Goal: Task Accomplishment & Management: Use online tool/utility

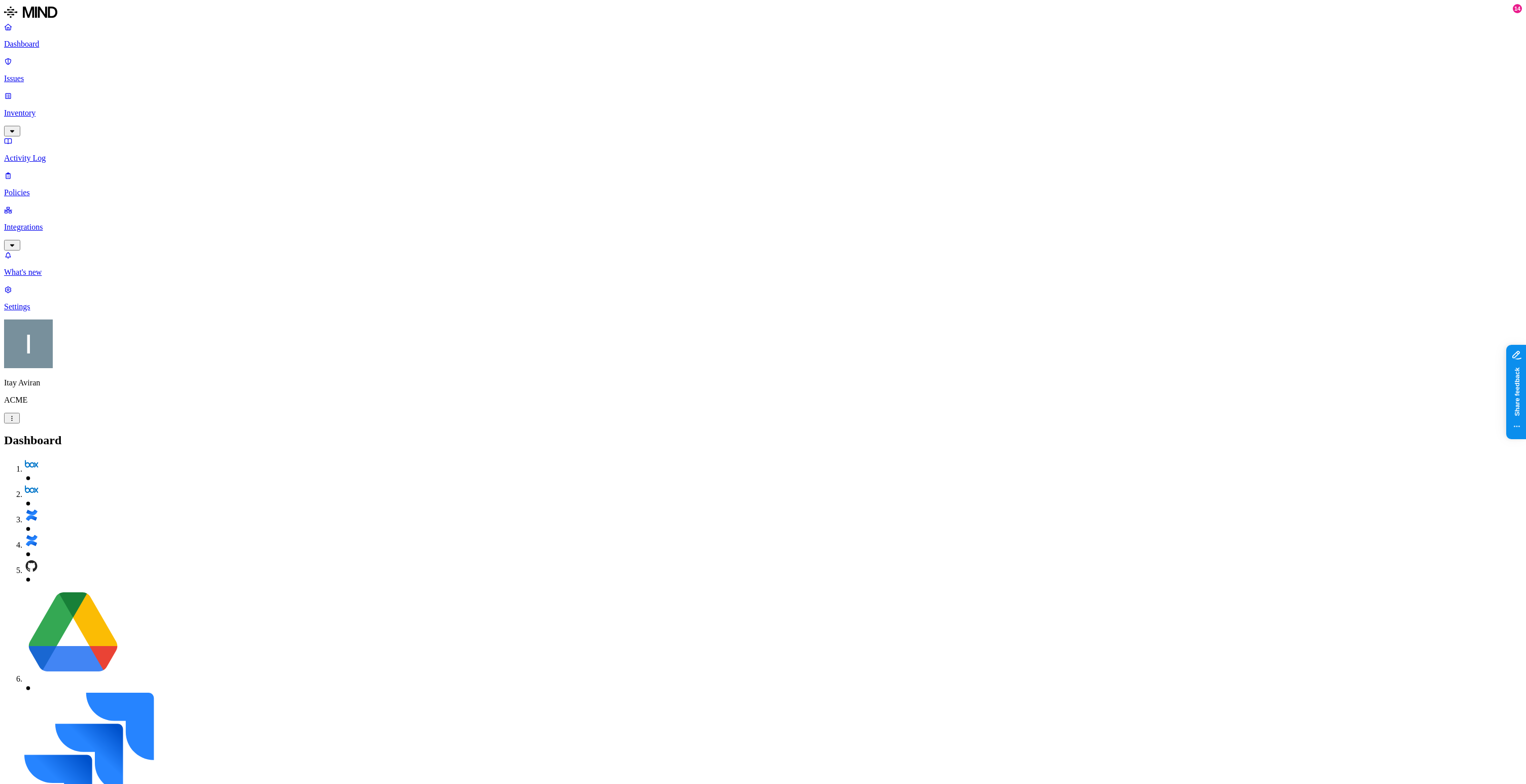
click at [65, 222] on p "Integrations" at bounding box center [763, 226] width 1518 height 9
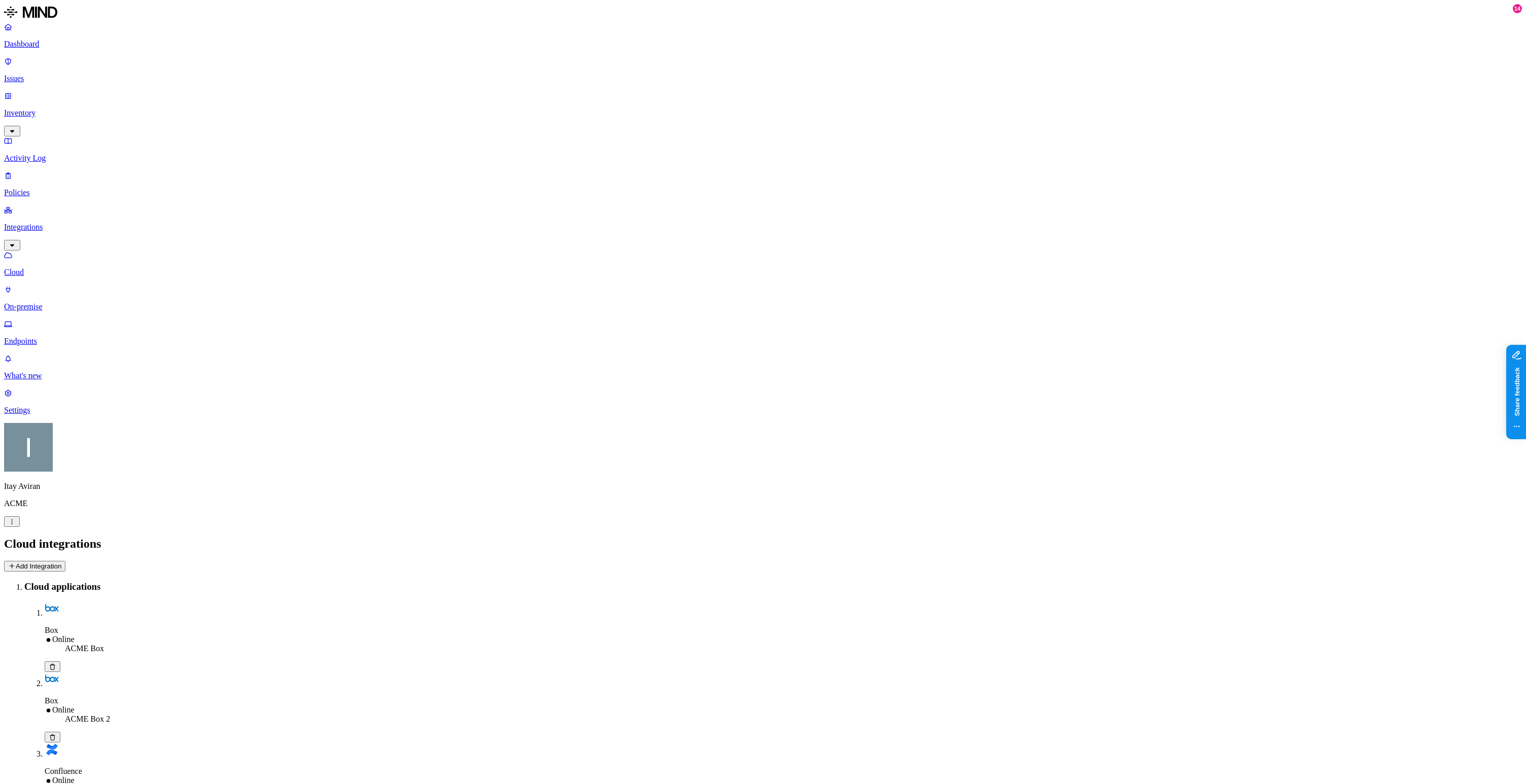
click at [60, 337] on p "Endpoints" at bounding box center [763, 341] width 1518 height 9
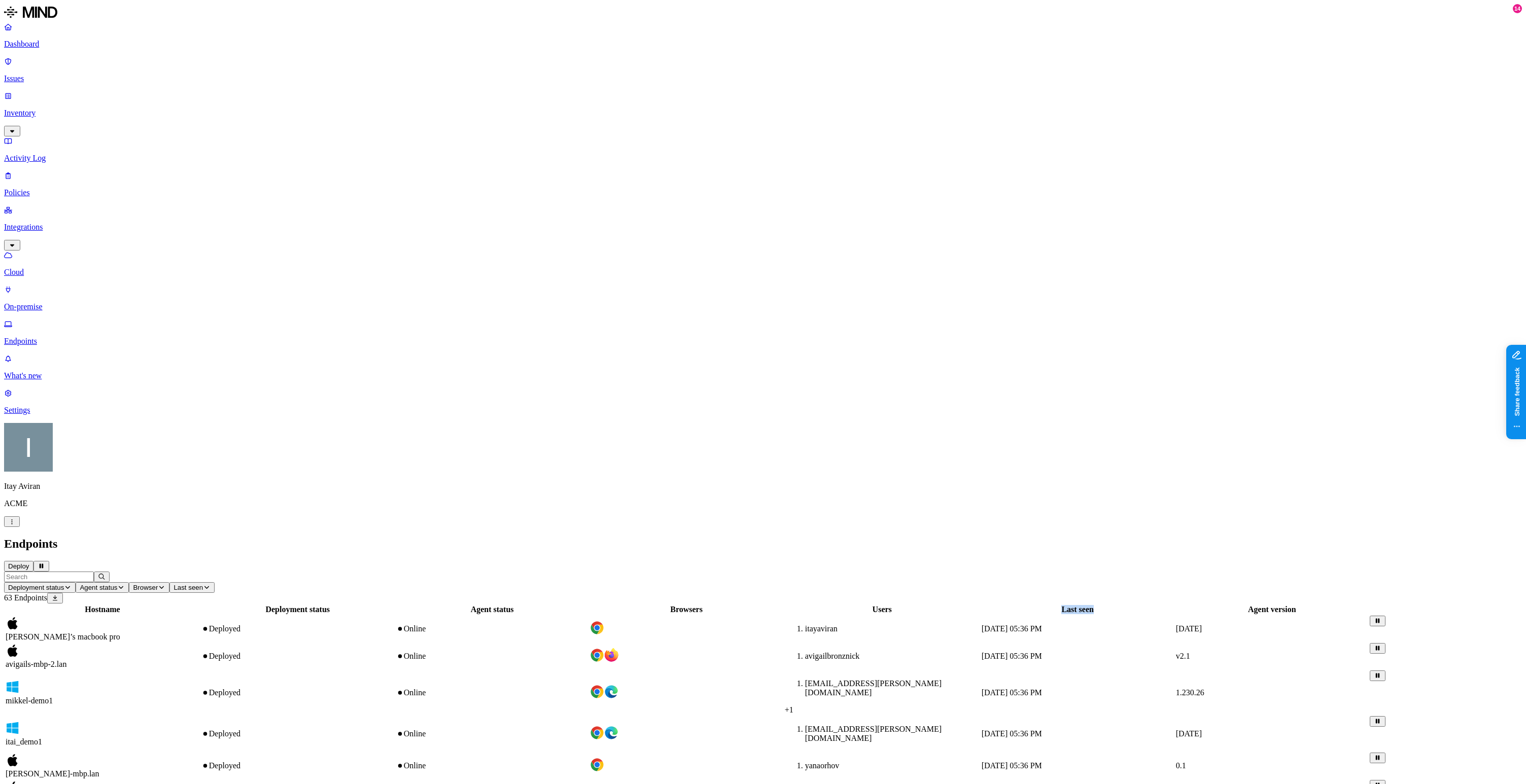
drag, startPoint x: 1154, startPoint y: 51, endPoint x: 1119, endPoint y: 55, distance: 35.2
click at [1119, 605] on th "Last seen" at bounding box center [1077, 609] width 193 height 10
click at [1042, 624] on span "[DATE] 05:36 PM" at bounding box center [1011, 628] width 60 height 8
click at [934, 670] on td "[EMAIL_ADDRESS][PERSON_NAME][DOMAIN_NAME] + 1" at bounding box center [882, 693] width 196 height 44
